Goal: Complete application form: Complete application form

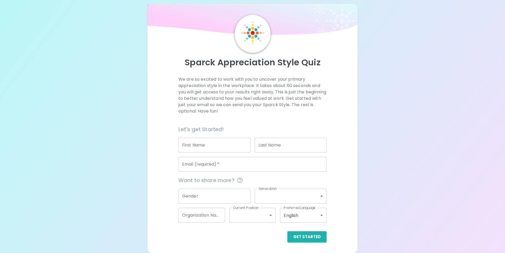
scroll to position [13, 0]
click at [206, 147] on input "First Name" at bounding box center [214, 145] width 72 height 15
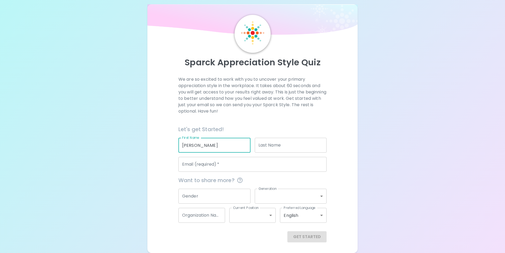
type input "Christine"
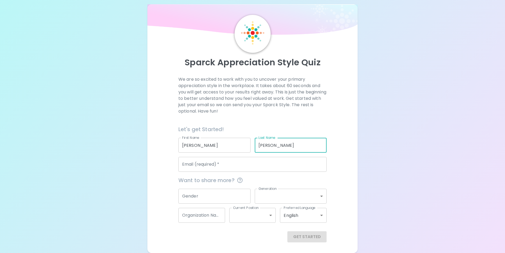
type input "Duran"
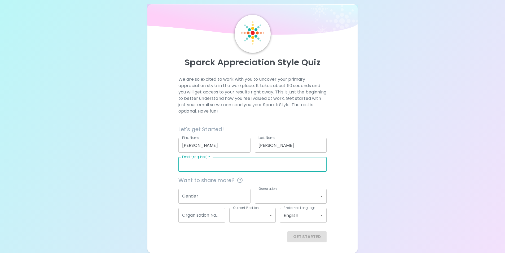
click at [198, 159] on input "Email (required)   *" at bounding box center [252, 164] width 148 height 15
type input "lulu@sbglobal.net"
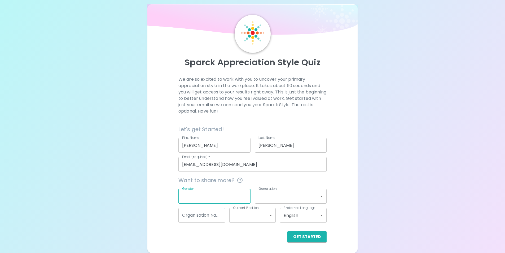
click at [220, 194] on input "Gender" at bounding box center [214, 196] width 72 height 15
type input "female"
click at [282, 198] on body "Sparck Appreciation Style Quiz We are so excited to work with you to uncover yo…" at bounding box center [254, 123] width 509 height 259
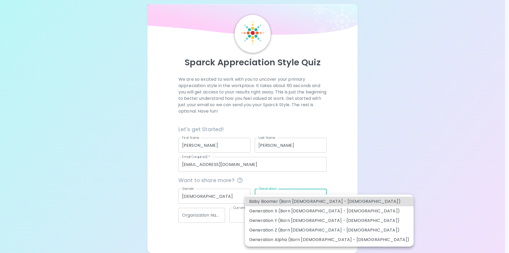
click at [312, 172] on div at bounding box center [254, 126] width 509 height 253
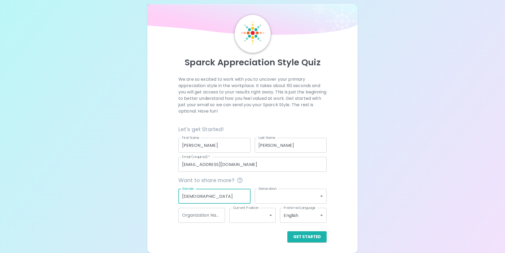
drag, startPoint x: 204, startPoint y: 195, endPoint x: 175, endPoint y: 194, distance: 29.5
click at [175, 194] on div "Gender female Gender" at bounding box center [212, 193] width 76 height 19
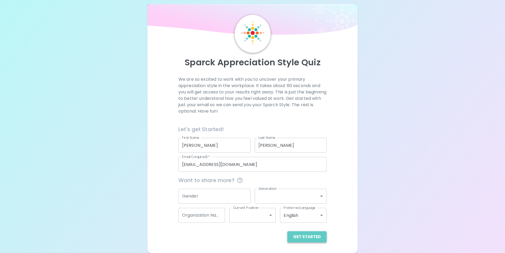
click at [307, 236] on button "Get Started" at bounding box center [306, 236] width 39 height 11
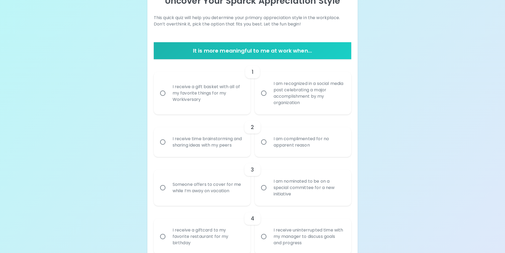
scroll to position [0, 0]
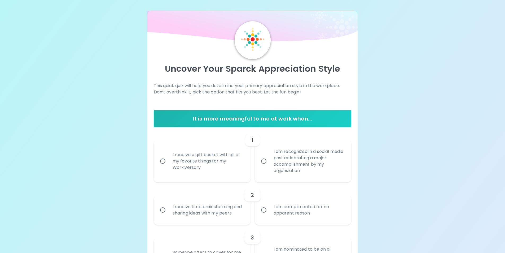
click at [165, 164] on input "I receive a gift basket with all of my favorite things for my Workiversary" at bounding box center [162, 160] width 11 height 11
radio input "true"
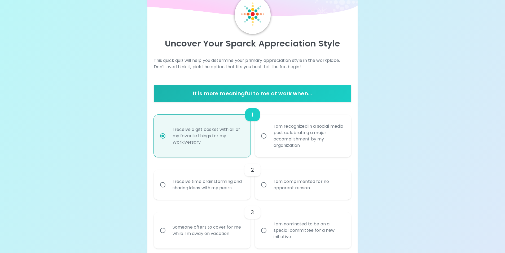
scroll to position [42, 0]
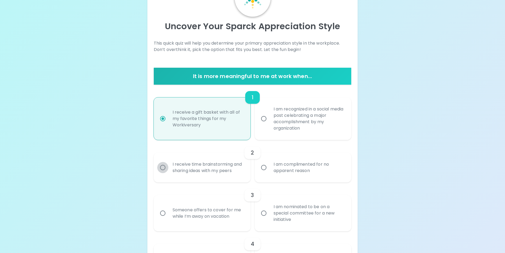
click at [162, 173] on input "I receive time brainstorming and sharing ideas with my peers" at bounding box center [162, 167] width 11 height 11
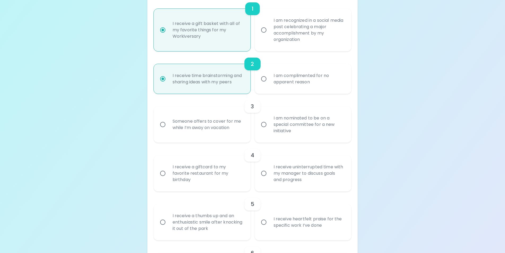
scroll to position [138, 0]
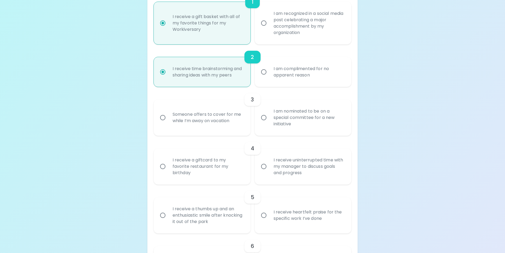
radio input "true"
click at [167, 123] on input "Someone offers to cover for me while I’m away on vacation" at bounding box center [162, 117] width 11 height 11
radio input "false"
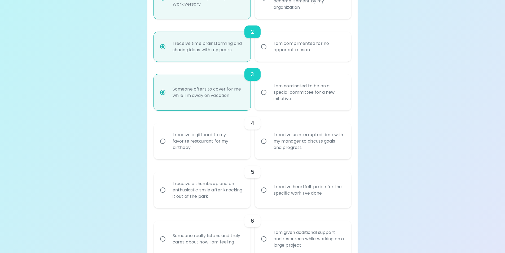
scroll to position [180, 0]
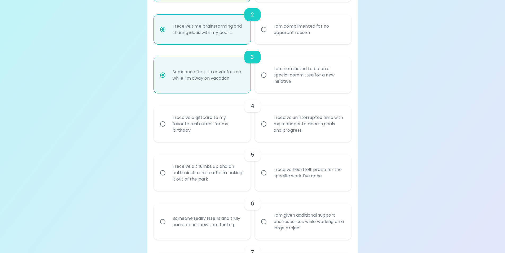
radio input "true"
click at [268, 129] on input "I receive uninterrupted time with my manager to discuss goals and progress" at bounding box center [263, 123] width 11 height 11
radio input "false"
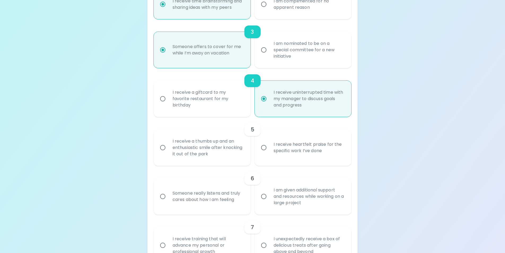
scroll to position [223, 0]
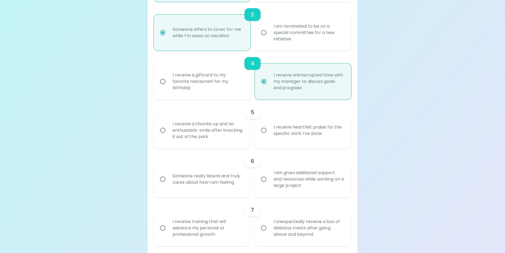
radio input "true"
click at [268, 136] on input "I receive heartfelt praise for the specific work I’ve done" at bounding box center [263, 130] width 11 height 11
radio input "false"
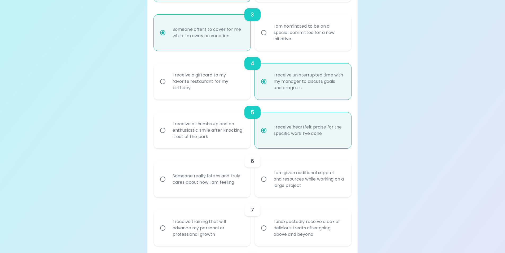
scroll to position [265, 0]
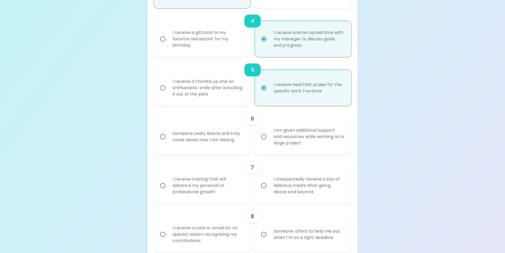
radio input "true"
drag, startPoint x: 174, startPoint y: 155, endPoint x: 254, endPoint y: 171, distance: 81.5
click at [254, 155] on div "Someone really listens and truly cares about how I am feeling I am given additi…" at bounding box center [251, 134] width 202 height 40
click at [233, 149] on div "Someone really listens and truly cares about how I am feeling" at bounding box center [207, 136] width 79 height 25
click at [168, 142] on input "Someone really listens and truly cares about how I am feeling" at bounding box center [162, 136] width 11 height 11
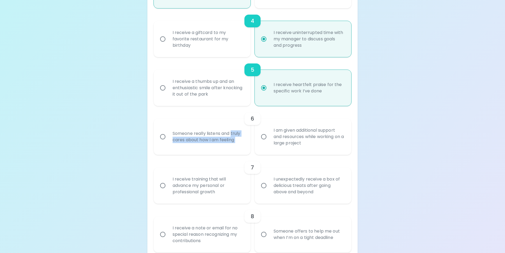
radio input "false"
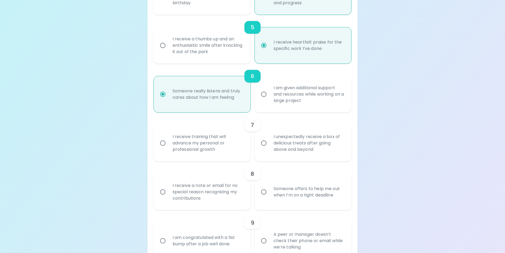
scroll to position [334, 0]
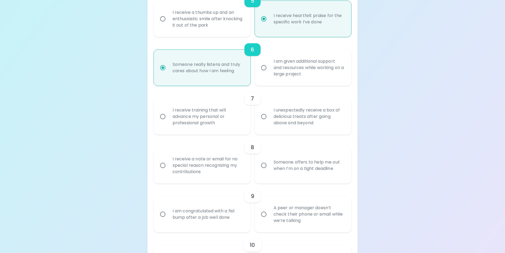
radio input "true"
click at [172, 132] on div "I receive training that will advance my personal or professional growth" at bounding box center [207, 117] width 79 height 32
click at [168, 122] on input "I receive training that will advance my personal or professional growth" at bounding box center [162, 116] width 11 height 11
radio input "false"
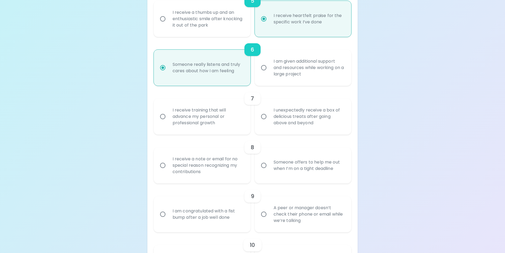
radio input "false"
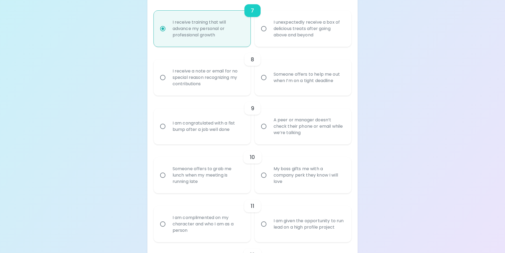
scroll to position [430, 0]
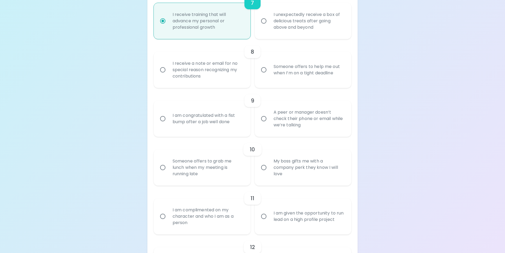
radio input "true"
click at [171, 86] on div "I receive a note or email for no special reason recognizing my contributions" at bounding box center [207, 70] width 79 height 32
click at [168, 75] on input "I receive a note or email for no special reason recognizing my contributions" at bounding box center [162, 69] width 11 height 11
radio input "false"
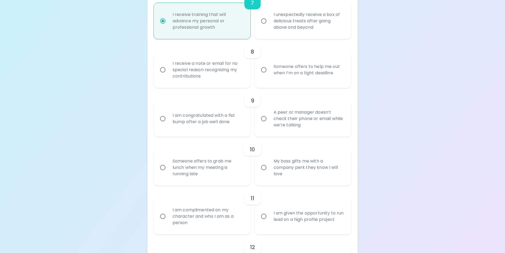
radio input "false"
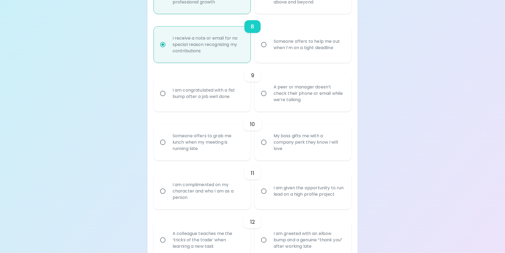
scroll to position [472, 0]
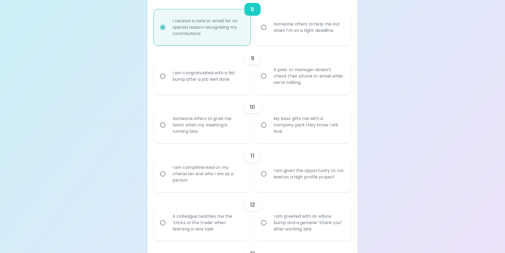
radio input "true"
click at [179, 89] on div "I am congratulated with a fist bump after a job well done" at bounding box center [207, 75] width 79 height 25
click at [168, 82] on input "I am congratulated with a fist bump after a job well done" at bounding box center [162, 76] width 11 height 11
radio input "false"
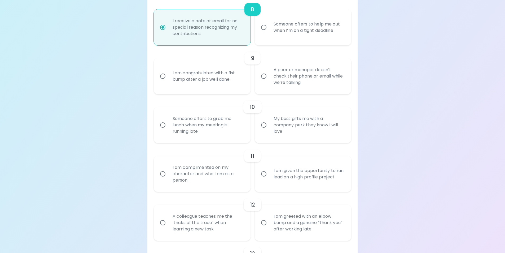
radio input "false"
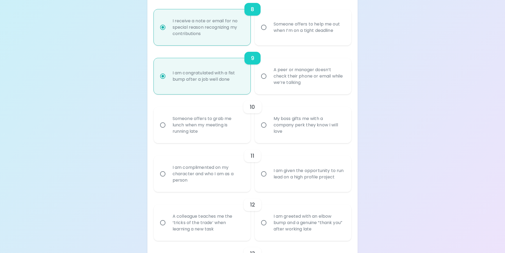
scroll to position [514, 0]
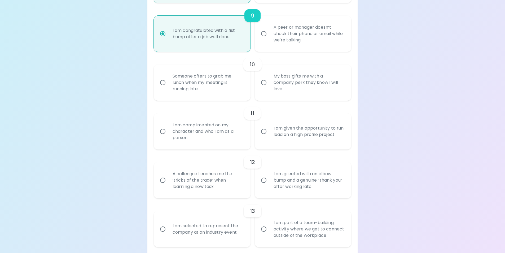
radio input "true"
click at [201, 98] on div "Someone offers to grab me lunch when my meeting is running late" at bounding box center [207, 83] width 79 height 32
click at [168, 88] on input "Someone offers to grab me lunch when my meeting is running late" at bounding box center [162, 82] width 11 height 11
radio input "false"
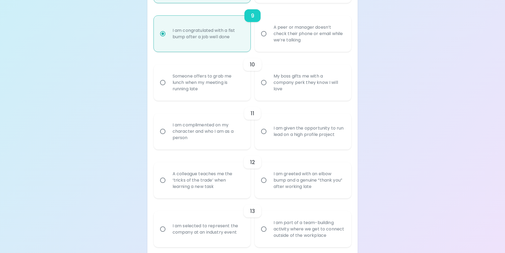
radio input "false"
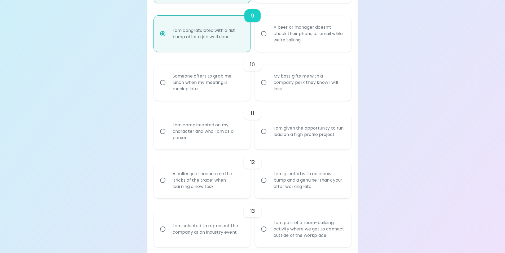
radio input "false"
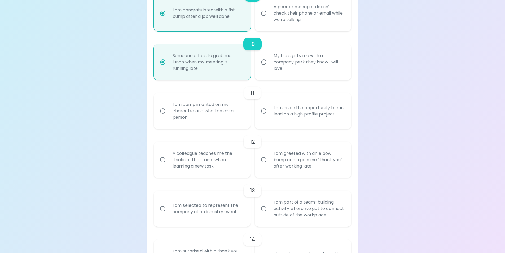
scroll to position [530, 0]
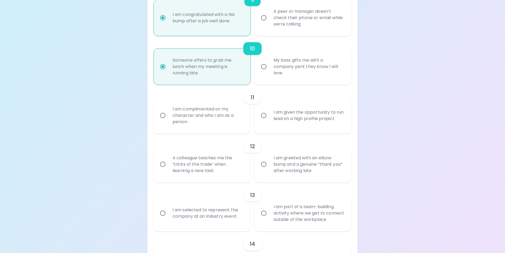
radio input "true"
click at [180, 131] on div "I am complimented on my character and who I am as a person" at bounding box center [207, 115] width 79 height 32
click at [168, 121] on input "I am complimented on my character and who I am as a person" at bounding box center [162, 115] width 11 height 11
radio input "false"
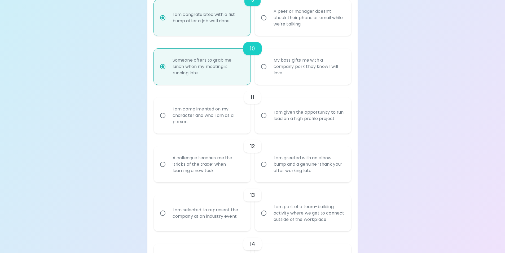
radio input "false"
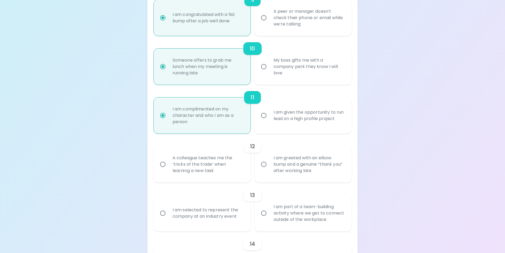
radio input "false"
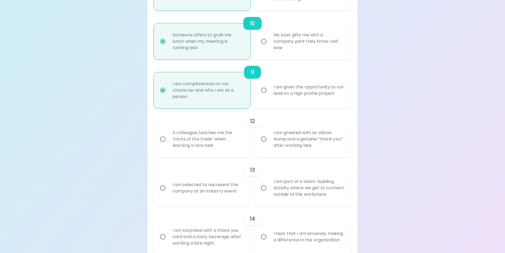
scroll to position [573, 0]
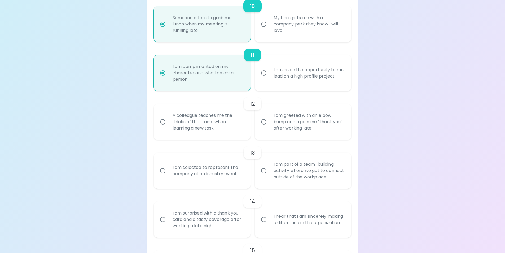
radio input "true"
click at [220, 138] on div "A colleague teaches me the ‘tricks of the trade’ when learning a new task" at bounding box center [207, 122] width 79 height 32
click at [168, 127] on input "A colleague teaches me the ‘tricks of the trade’ when learning a new task" at bounding box center [162, 121] width 11 height 11
radio input "false"
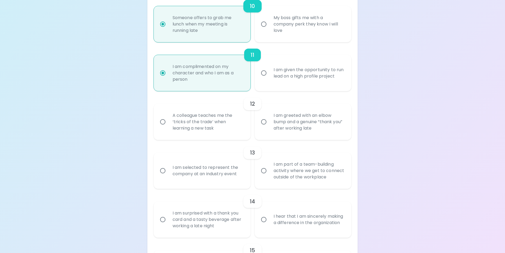
radio input "false"
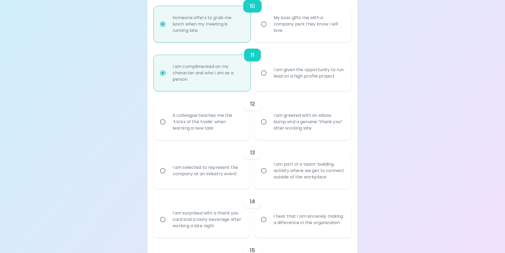
radio input "false"
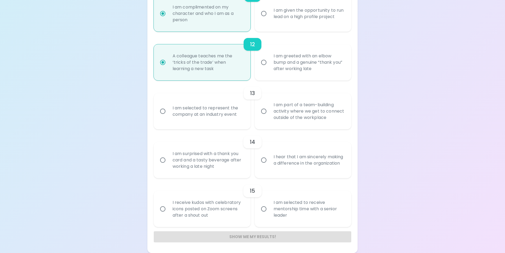
scroll to position [668, 0]
radio input "true"
click at [330, 114] on div "I am part of a team-building activity where we get to connect outside of the wo…" at bounding box center [308, 111] width 79 height 32
click at [269, 114] on input "I am part of a team-building activity where we get to connect outside of the wo…" at bounding box center [263, 111] width 11 height 11
radio input "false"
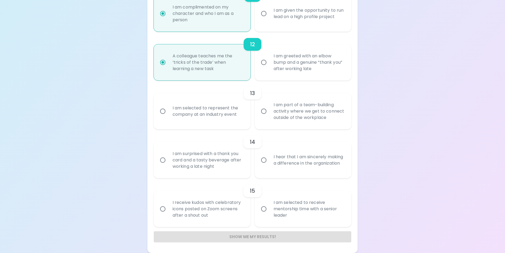
radio input "false"
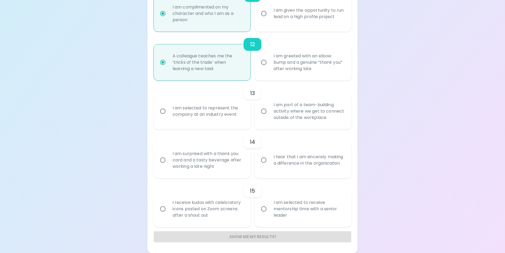
radio input "false"
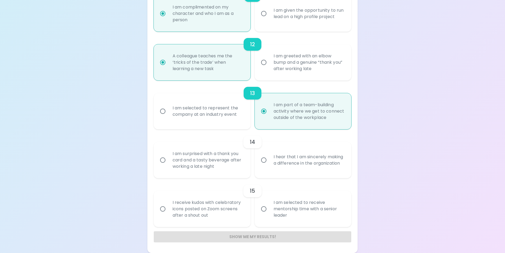
scroll to position [688, 0]
radio input "true"
click at [272, 147] on div "I hear that I am sincerely making a difference in the organization" at bounding box center [308, 159] width 79 height 25
click at [269, 154] on input "I hear that I am sincerely making a difference in the organization" at bounding box center [263, 159] width 11 height 11
radio input "false"
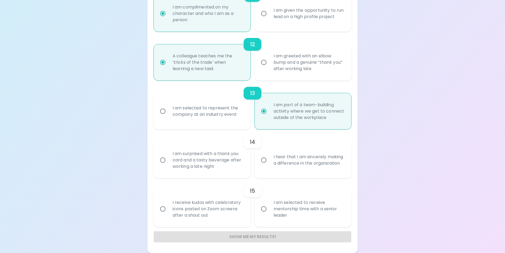
radio input "false"
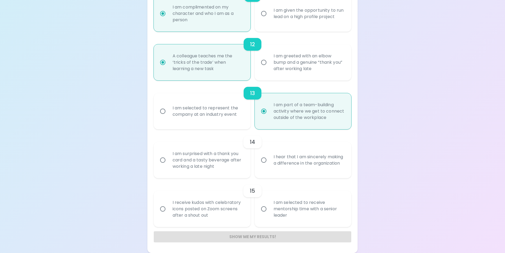
radio input "false"
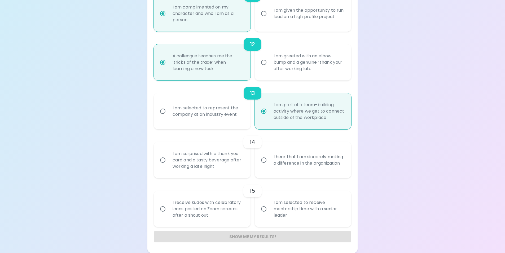
radio input "false"
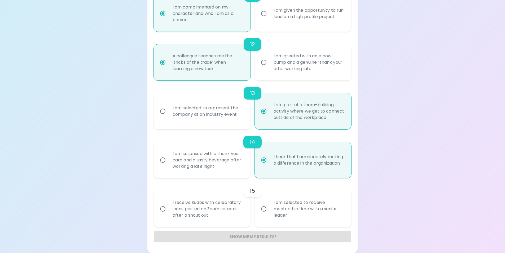
radio input "true"
click at [264, 204] on input "I am selected to receive mentorship time with a senior leader" at bounding box center [263, 208] width 11 height 11
radio input "false"
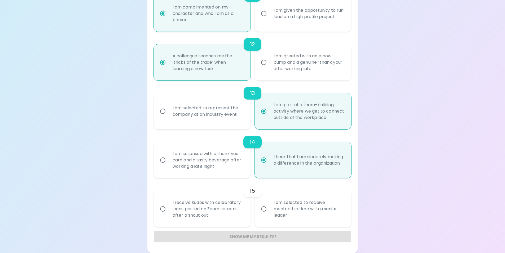
radio input "false"
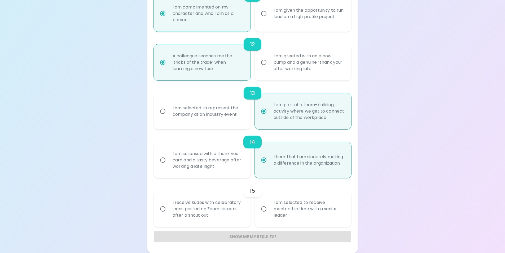
radio input "false"
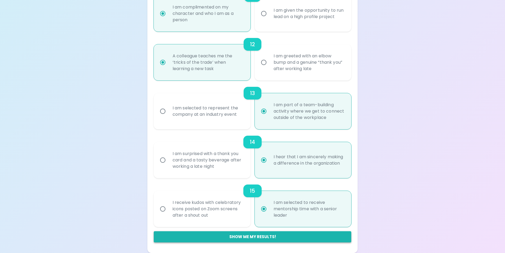
radio input "true"
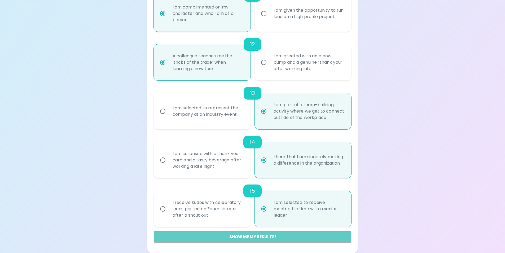
click at [283, 236] on button "Show me my results!" at bounding box center [253, 236] width 198 height 11
radio input "false"
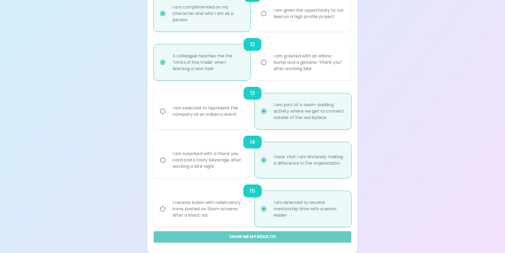
radio input "false"
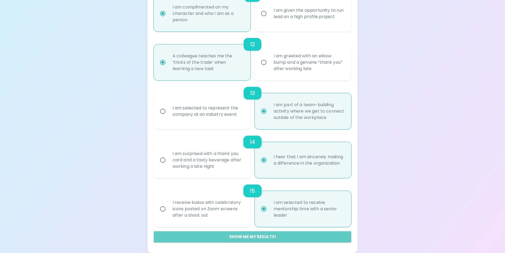
radio input "false"
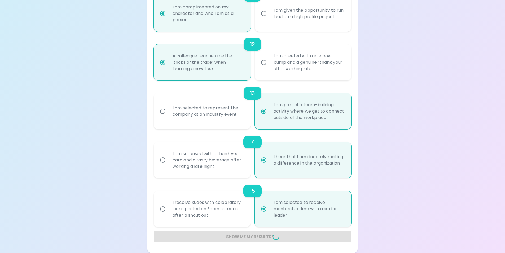
radio input "false"
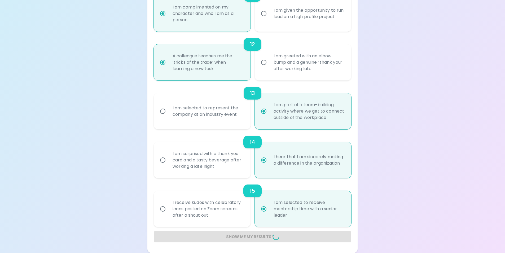
radio input "false"
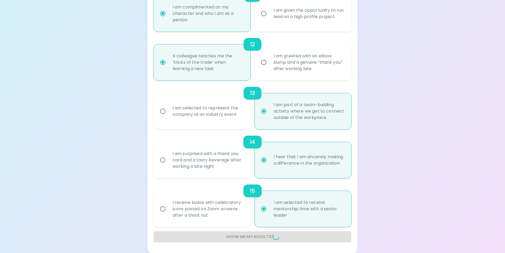
radio input "false"
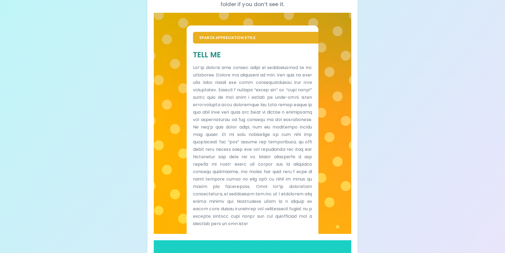
scroll to position [117, 0]
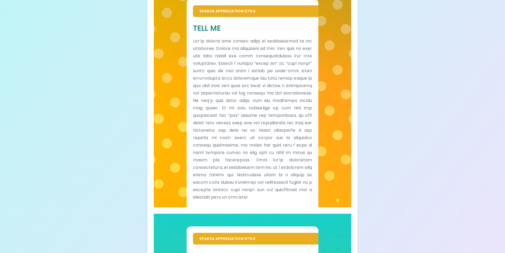
click at [420, 98] on div "Your Sparck Appreciation Style Results Check your email for the full results! D…" at bounding box center [252, 164] width 505 height 562
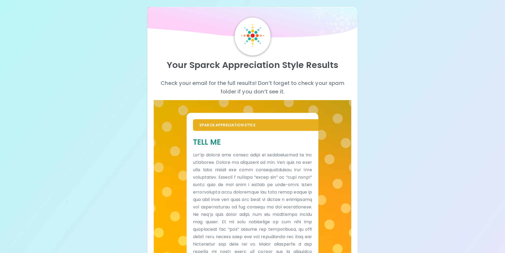
scroll to position [0, 0]
